Goal: Information Seeking & Learning: Learn about a topic

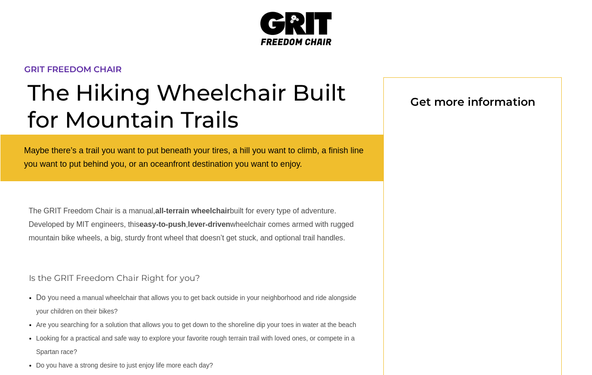
select select "US"
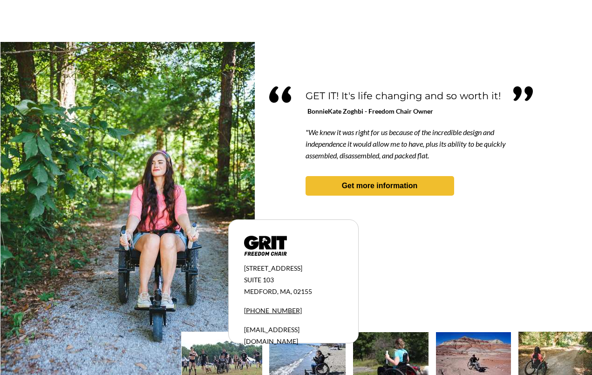
scroll to position [788, 0]
click at [244, 352] on img at bounding box center [222, 359] width 81 height 54
click at [317, 368] on img at bounding box center [307, 357] width 76 height 51
click at [306, 359] on img at bounding box center [307, 357] width 76 height 51
click at [301, 360] on img at bounding box center [307, 357] width 76 height 51
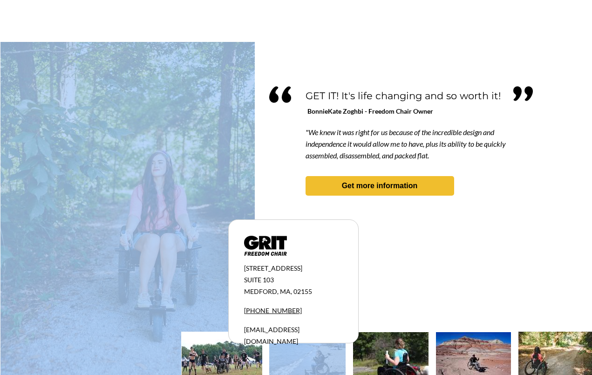
click at [406, 353] on img at bounding box center [390, 357] width 75 height 50
click at [387, 359] on img at bounding box center [390, 357] width 75 height 50
click at [472, 359] on img at bounding box center [473, 357] width 75 height 50
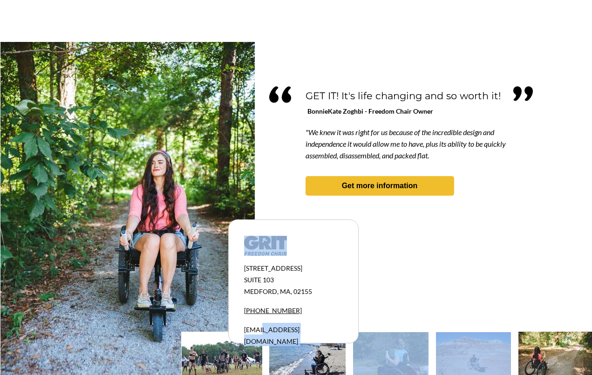
click at [475, 353] on img at bounding box center [473, 357] width 75 height 50
click at [221, 361] on img at bounding box center [222, 359] width 81 height 54
click at [312, 374] on img at bounding box center [307, 357] width 76 height 51
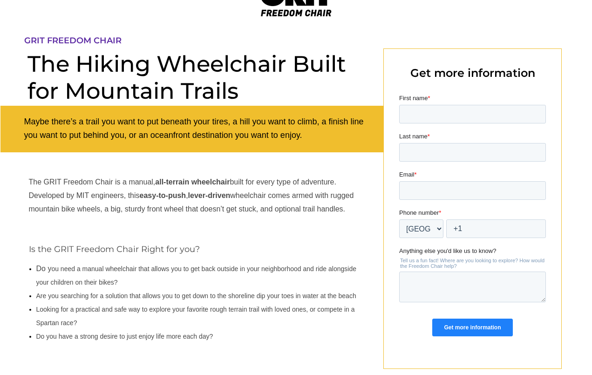
scroll to position [0, 0]
